Goal: Communication & Community: Ask a question

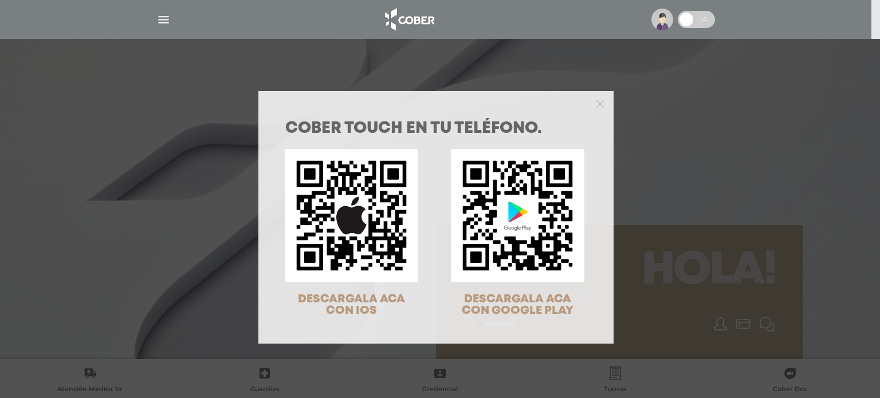
click at [194, 150] on div "COBER TOUCH en tu teléfono. DESCARGALA ACA CON IOS DESCARGALA ACA CON GOOGLE PL…" at bounding box center [440, 199] width 880 height 398
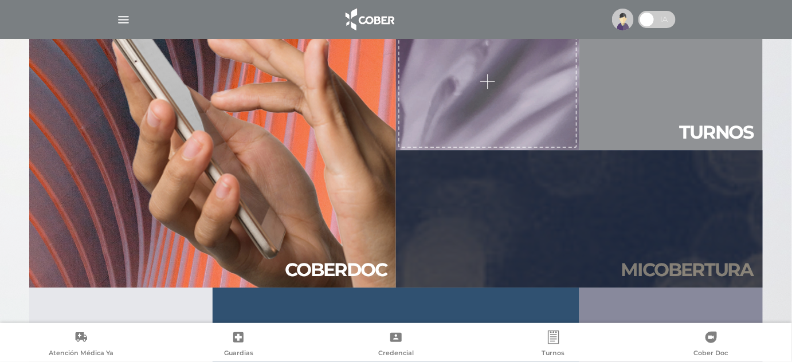
scroll to position [873, 0]
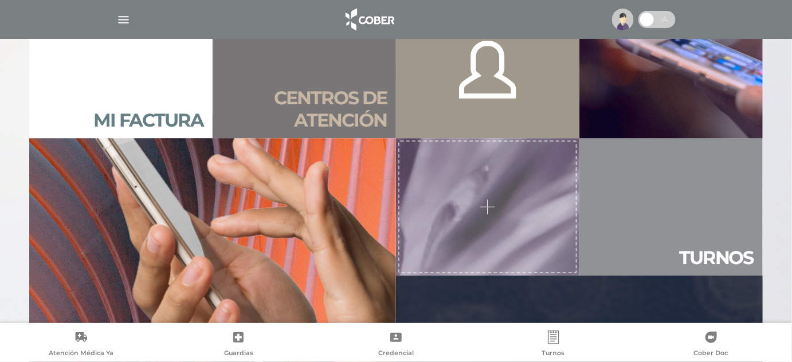
click at [624, 18] on img at bounding box center [623, 20] width 22 height 22
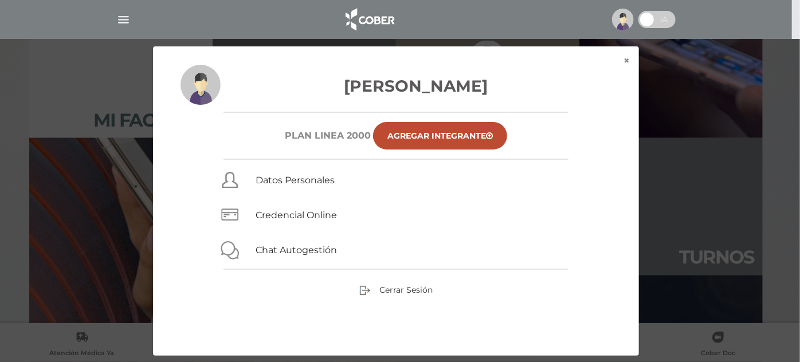
click at [624, 18] on img at bounding box center [623, 20] width 22 height 22
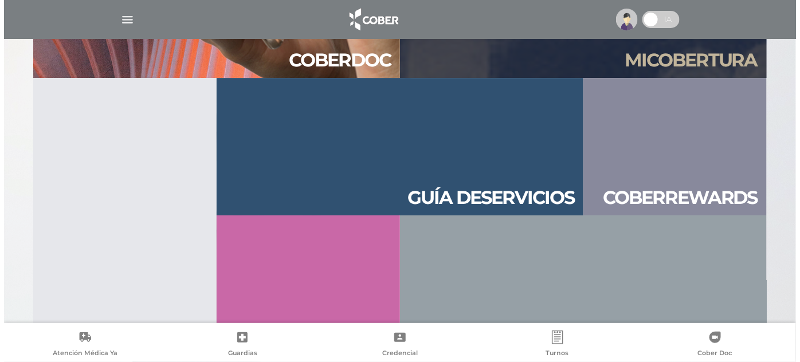
scroll to position [1238, 0]
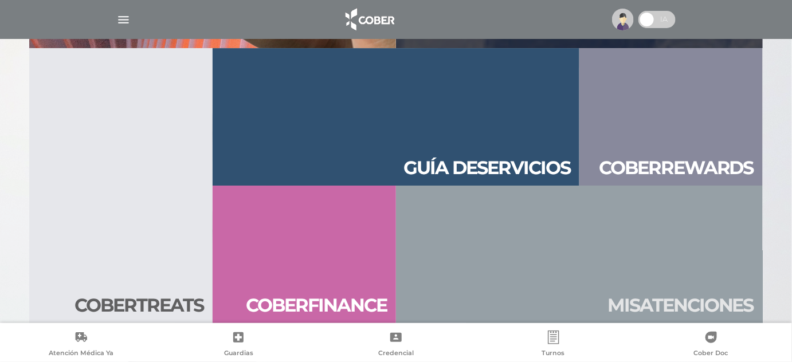
click at [122, 19] on img "button" at bounding box center [123, 20] width 14 height 14
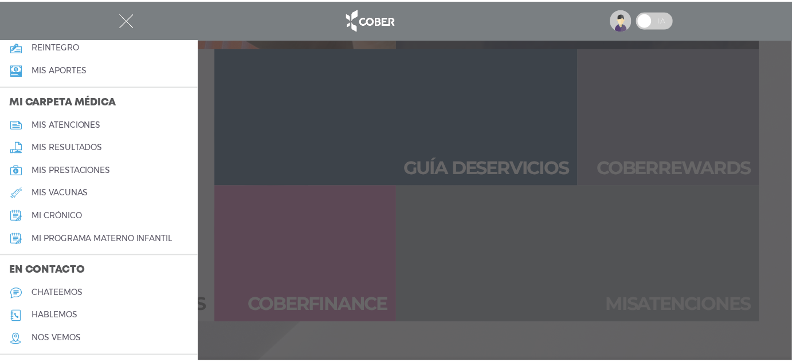
scroll to position [521, 0]
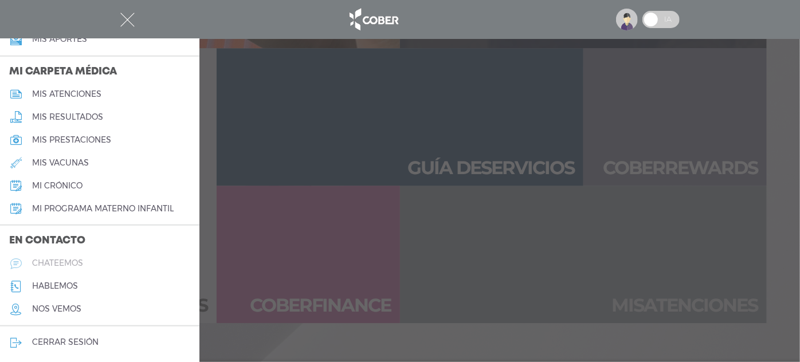
click at [66, 258] on h5 "chateemos" at bounding box center [57, 263] width 51 height 10
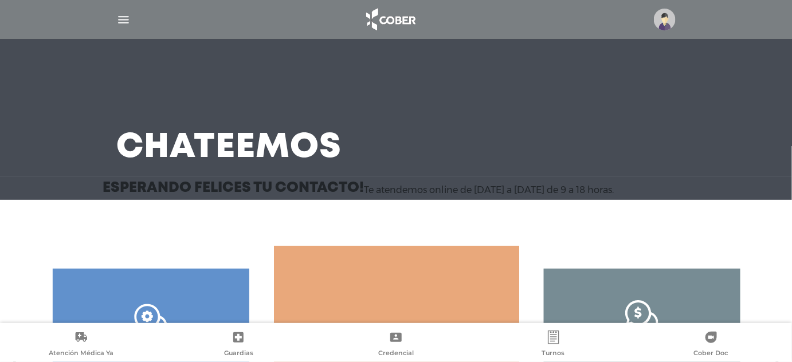
scroll to position [151, 0]
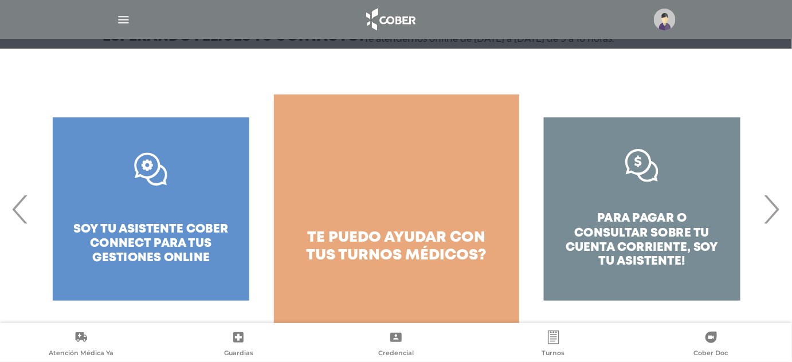
click at [635, 244] on div "para pagar o consultar sobre tu cuenta corriente, soy tu asistente!" at bounding box center [642, 209] width 246 height 229
click at [639, 167] on div "para pagar o consultar sobre tu cuenta corriente, soy tu asistente!" at bounding box center [642, 209] width 246 height 229
click at [648, 215] on div "para pagar o consultar sobre tu cuenta corriente, soy tu asistente!" at bounding box center [642, 209] width 246 height 229
click at [663, 25] on img at bounding box center [665, 20] width 22 height 22
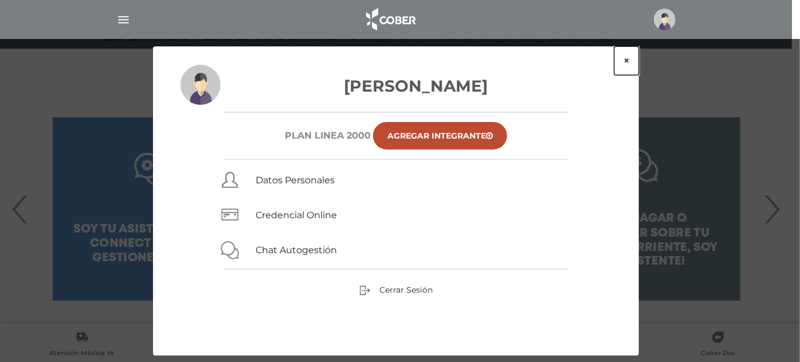
click at [628, 61] on button "×" at bounding box center [626, 60] width 25 height 29
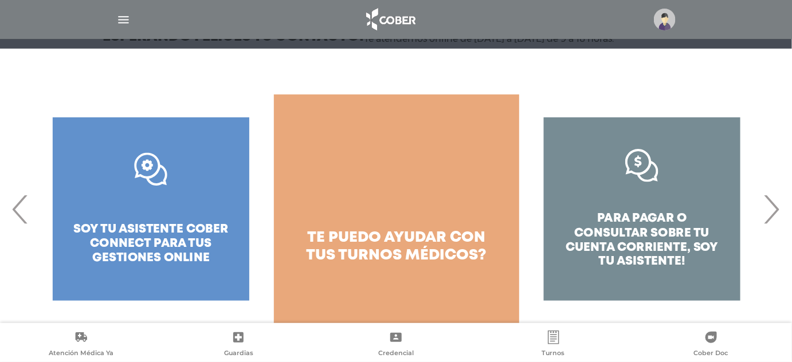
click at [636, 250] on div "para pagar o consultar sobre tu cuenta corriente, soy tu asistente!" at bounding box center [642, 209] width 246 height 229
click at [774, 207] on span "›" at bounding box center [772, 209] width 22 height 62
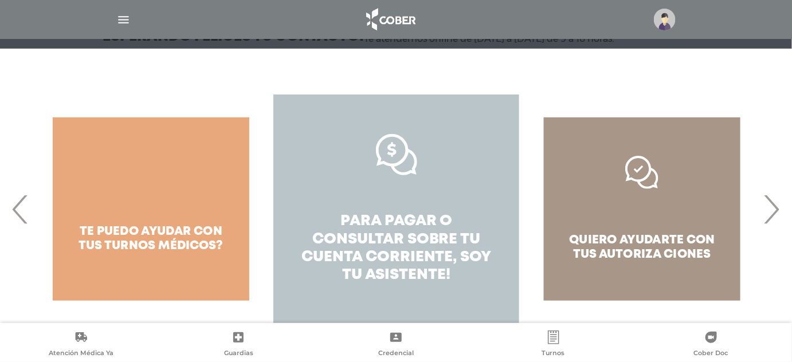
click at [414, 253] on span "pagar o consultar sobre tu cuenta corriente," at bounding box center [390, 238] width 179 height 49
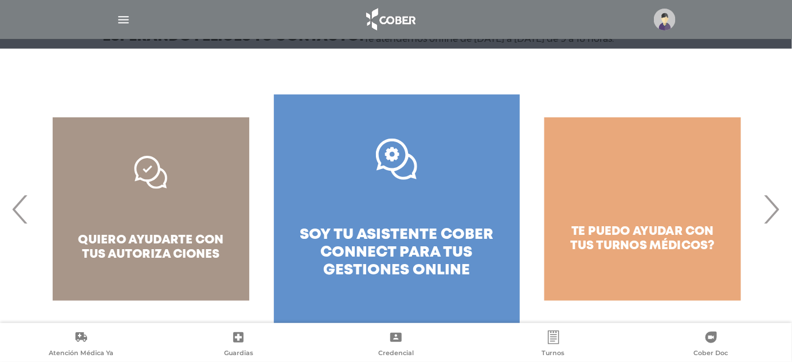
click at [398, 265] on span "gestiones online" at bounding box center [396, 271] width 147 height 14
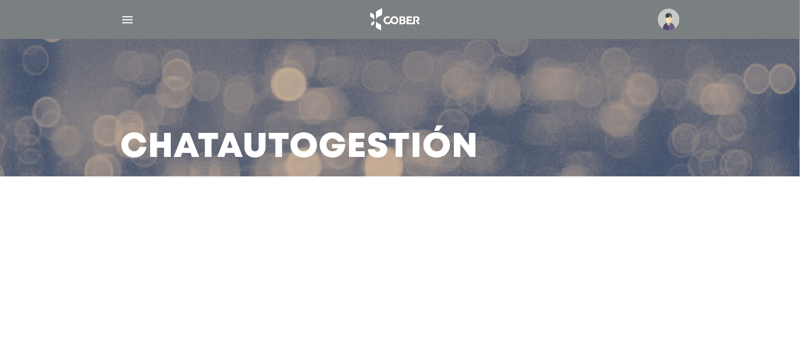
click at [667, 22] on img at bounding box center [669, 20] width 22 height 22
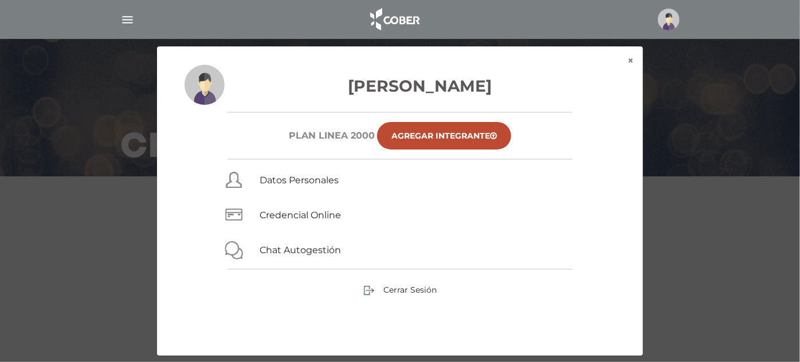
click at [683, 105] on div "× × [PERSON_NAME] Plan Linea 2000 Agregar Integrante Datos Personales Credencia…" at bounding box center [400, 201] width 760 height 311
